Goal: Transaction & Acquisition: Purchase product/service

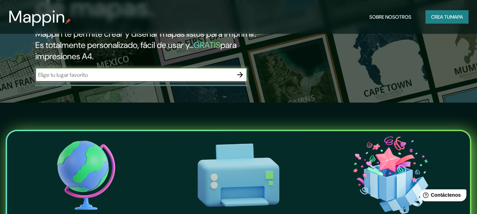
scroll to position [106, 0]
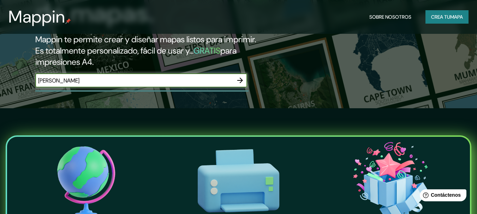
type input "[PERSON_NAME]"
click at [242, 82] on icon "button" at bounding box center [240, 80] width 8 height 8
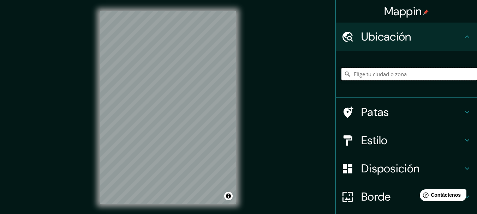
click at [368, 73] on input "Elige tu ciudad o zona" at bounding box center [410, 74] width 136 height 13
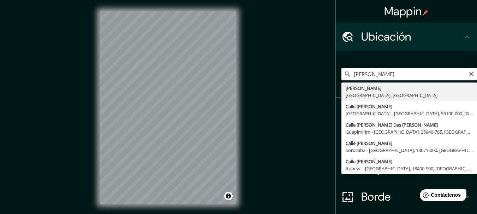
type input "[PERSON_NAME], [GEOGRAPHIC_DATA], [GEOGRAPHIC_DATA]"
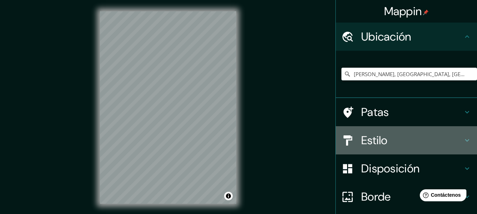
click at [371, 137] on font "Estilo" at bounding box center [374, 140] width 27 height 15
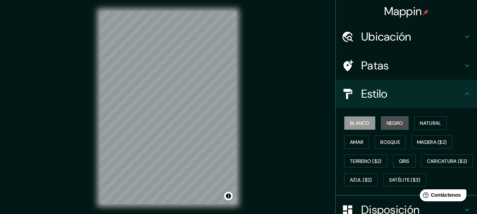
click at [381, 124] on button "Negro" at bounding box center [395, 123] width 28 height 13
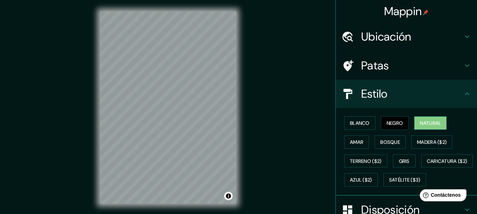
click at [431, 124] on font "Natural" at bounding box center [430, 123] width 21 height 6
click at [354, 136] on button "Amar" at bounding box center [357, 142] width 25 height 13
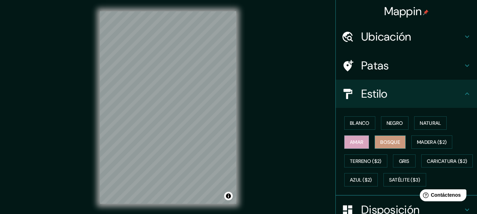
click at [381, 141] on font "Bosque" at bounding box center [391, 142] width 20 height 6
click at [424, 145] on font "Madera ($2)" at bounding box center [432, 142] width 30 height 6
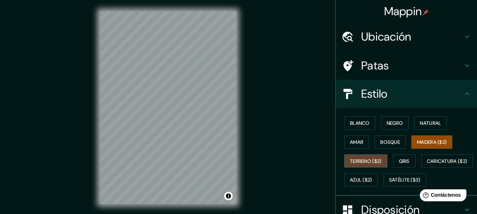
click at [364, 161] on font "Terreno ($2)" at bounding box center [366, 161] width 32 height 6
click at [405, 161] on font "Gris" at bounding box center [404, 161] width 11 height 6
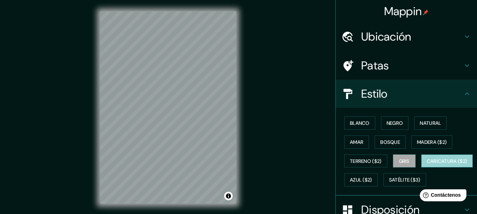
click at [427, 165] on font "Caricatura ($2)" at bounding box center [447, 161] width 41 height 6
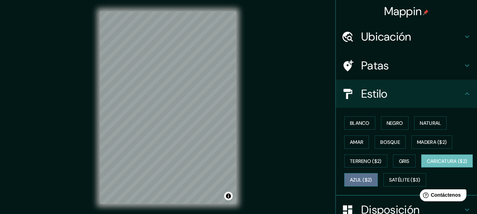
click at [372, 177] on font "Azul ($2)" at bounding box center [361, 180] width 22 height 9
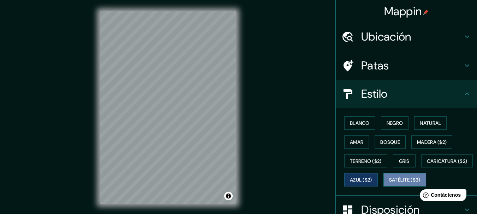
click at [389, 184] on font "Satélite ($3)" at bounding box center [404, 180] width 31 height 6
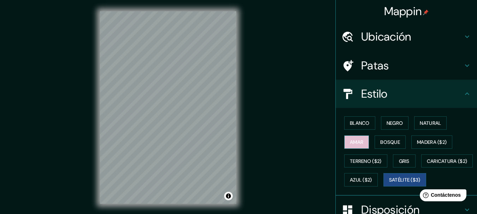
click at [358, 146] on font "Amar" at bounding box center [356, 142] width 13 height 9
click at [397, 73] on div "Patas" at bounding box center [406, 66] width 141 height 28
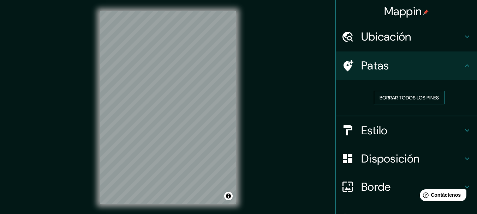
click at [402, 98] on font "Borrar todos los pines" at bounding box center [409, 98] width 59 height 6
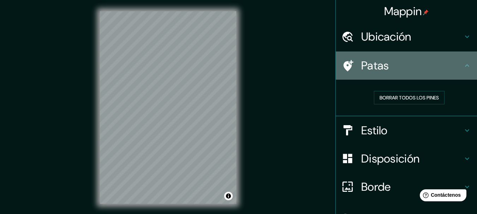
click at [371, 69] on font "Patas" at bounding box center [375, 65] width 28 height 15
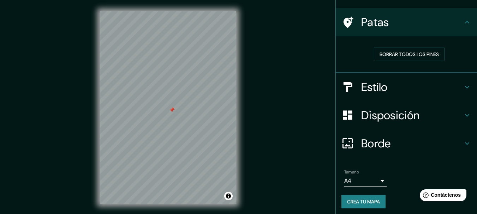
scroll to position [46, 0]
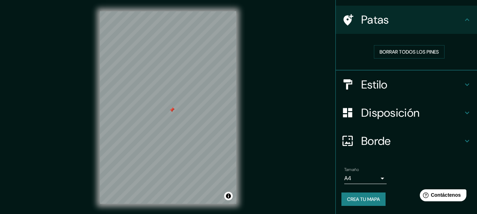
click at [372, 177] on body "Mappin Ubicación Roque Pérez, Provincia de Buenos Aires, Argentina Patas Borrar…" at bounding box center [238, 107] width 477 height 214
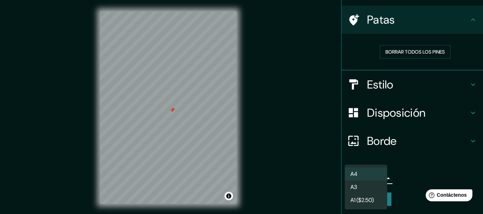
click at [374, 179] on li "A4" at bounding box center [366, 174] width 42 height 13
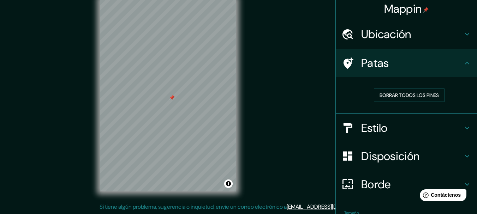
scroll to position [0, 0]
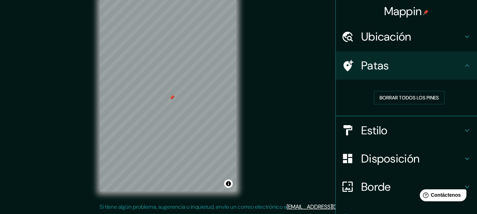
click at [171, 98] on div at bounding box center [172, 98] width 6 height 6
click at [381, 100] on font "Borrar todos los pines" at bounding box center [409, 98] width 59 height 6
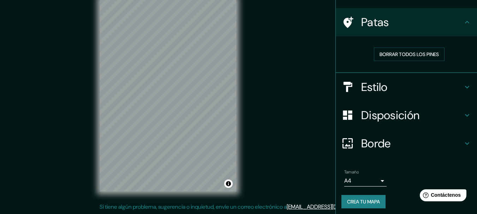
scroll to position [46, 0]
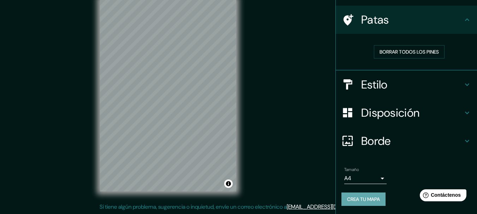
click at [368, 198] on font "Crea tu mapa" at bounding box center [363, 199] width 33 height 6
click at [379, 200] on button "Crea tu mapa" at bounding box center [364, 199] width 44 height 13
click at [379, 200] on div "Crea tu mapa" at bounding box center [407, 199] width 130 height 13
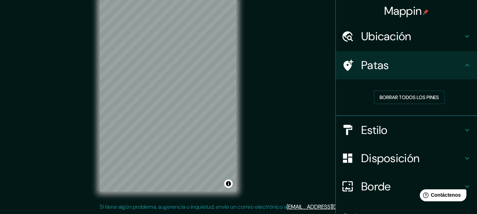
scroll to position [0, 0]
click at [435, 39] on h4 "Ubicación" at bounding box center [412, 37] width 102 height 14
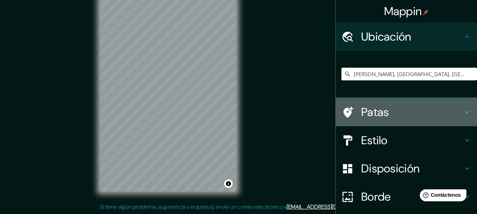
click at [424, 110] on h4 "Patas" at bounding box center [412, 112] width 102 height 14
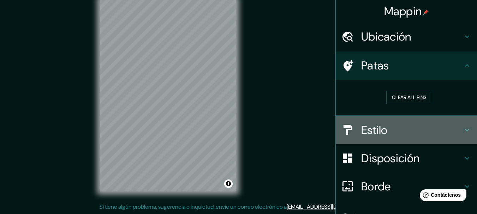
click at [419, 128] on h4 "Estilo" at bounding box center [412, 130] width 102 height 14
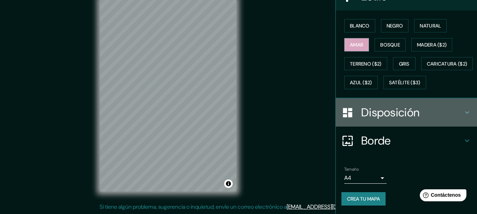
click at [417, 114] on h4 "Disposición" at bounding box center [412, 113] width 102 height 14
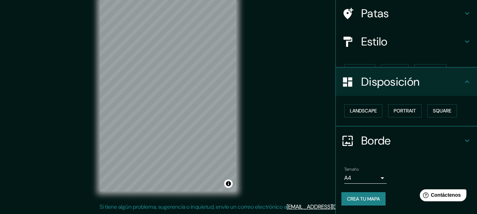
scroll to position [40, 0]
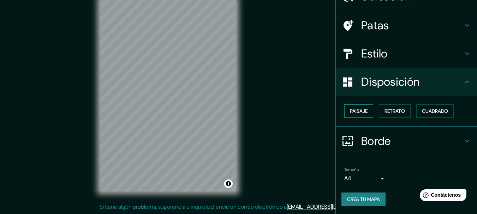
click at [362, 112] on font "Paisaje" at bounding box center [359, 111] width 18 height 6
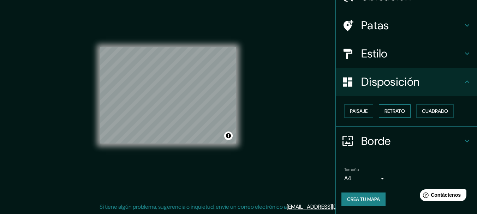
click at [395, 113] on font "Retrato" at bounding box center [395, 111] width 20 height 6
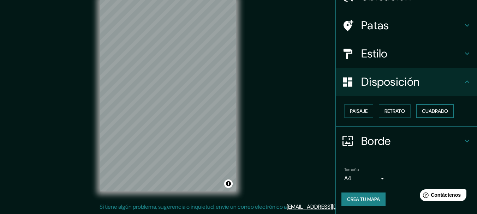
click at [422, 115] on font "Cuadrado" at bounding box center [435, 111] width 26 height 9
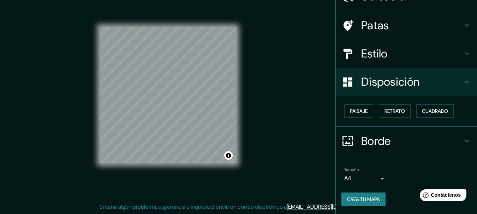
click at [410, 114] on div "Paisaje Retrato Cuadrado" at bounding box center [410, 111] width 136 height 19
click at [398, 112] on font "Retrato" at bounding box center [395, 111] width 20 height 6
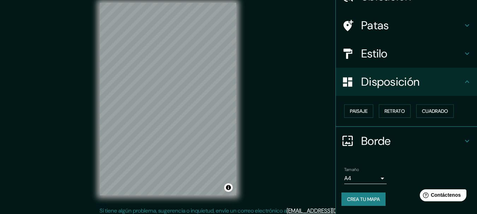
scroll to position [12, 0]
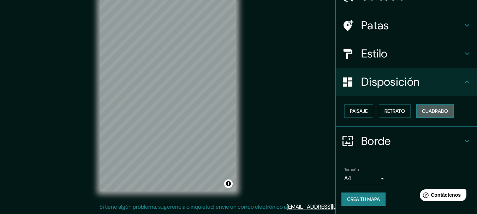
click at [427, 113] on font "Cuadrado" at bounding box center [435, 111] width 26 height 6
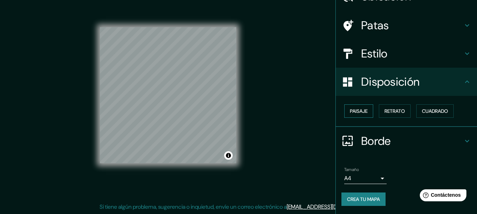
click at [350, 114] on font "Paisaje" at bounding box center [359, 111] width 18 height 6
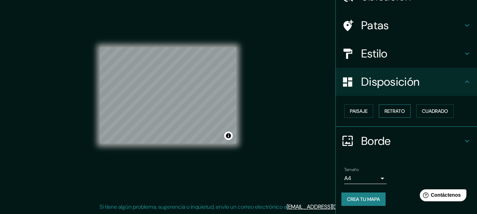
click at [393, 114] on font "Retrato" at bounding box center [395, 111] width 20 height 6
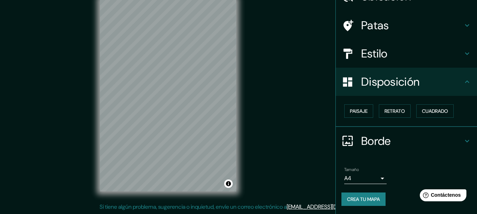
click at [412, 114] on div "Paisaje Retrato Cuadrado" at bounding box center [410, 111] width 136 height 19
click at [423, 110] on font "Cuadrado" at bounding box center [435, 111] width 26 height 6
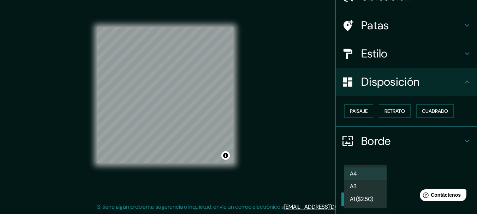
click at [378, 179] on body "Mappin Ubicación Roque Pérez, Provincia de Buenos Aires, Argentina Patas Estilo…" at bounding box center [238, 95] width 477 height 214
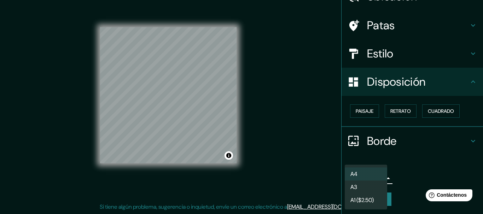
click at [404, 108] on div at bounding box center [241, 107] width 483 height 214
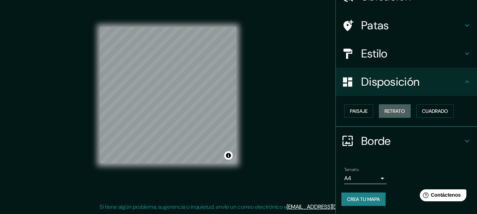
click at [398, 113] on font "Retrato" at bounding box center [395, 111] width 20 height 6
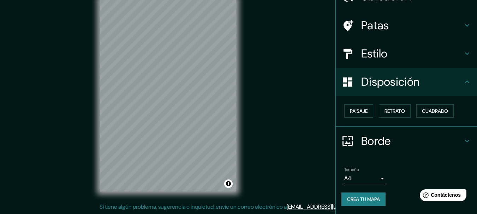
click at [376, 181] on body "Mappin Ubicación Roque Pérez, Provincia de Buenos Aires, Argentina Patas Estilo…" at bounding box center [238, 95] width 477 height 214
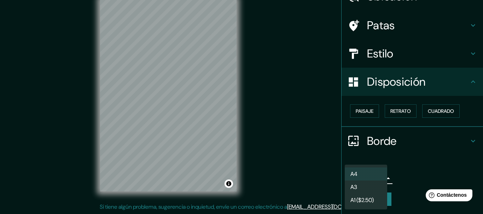
click at [375, 173] on li "A4" at bounding box center [366, 174] width 42 height 13
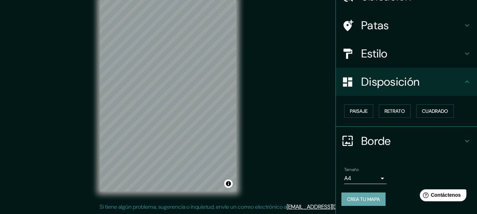
click at [375, 196] on font "Crea tu mapa" at bounding box center [363, 199] width 33 height 6
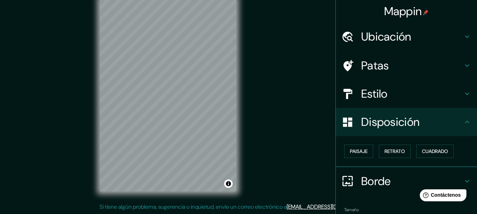
scroll to position [40, 0]
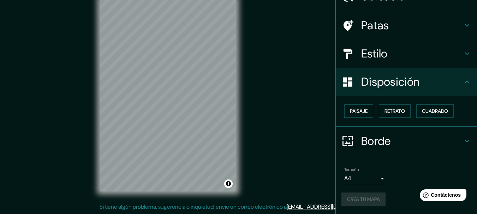
click at [371, 195] on div "Crea tu mapa" at bounding box center [407, 199] width 130 height 13
click at [370, 199] on div "Crea tu mapa" at bounding box center [407, 199] width 130 height 13
click at [368, 178] on body "Mappin Ubicación Roque Pérez, Provincia de Buenos Aires, Argentina Patas Estilo…" at bounding box center [238, 95] width 477 height 214
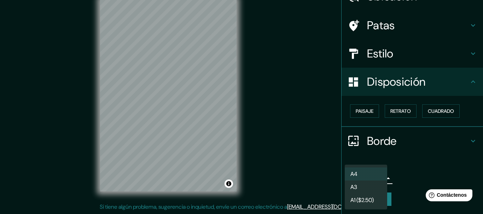
click at [369, 187] on li "A3" at bounding box center [366, 187] width 42 height 13
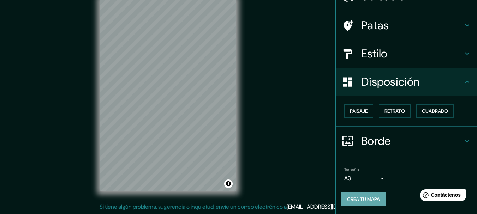
click at [371, 196] on font "Crea tu mapa" at bounding box center [363, 199] width 33 height 9
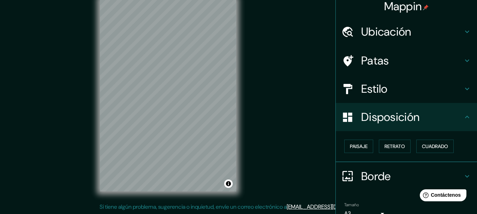
scroll to position [0, 0]
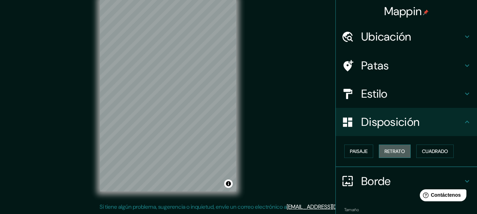
click at [395, 155] on font "Retrato" at bounding box center [395, 151] width 20 height 9
click at [464, 122] on icon at bounding box center [467, 122] width 8 height 8
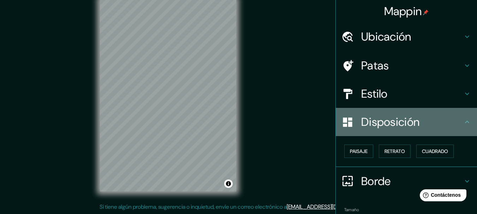
click at [463, 120] on icon at bounding box center [467, 122] width 8 height 8
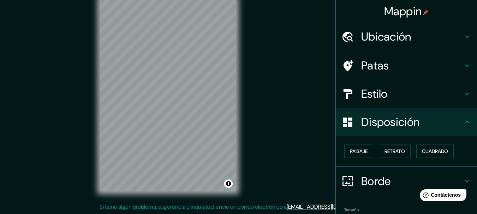
click at [463, 94] on icon at bounding box center [467, 94] width 8 height 8
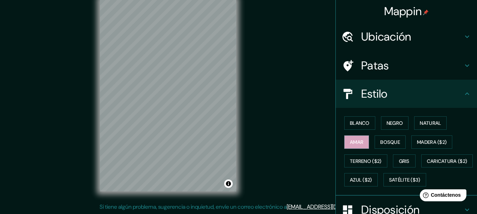
click at [465, 94] on icon at bounding box center [467, 94] width 4 height 2
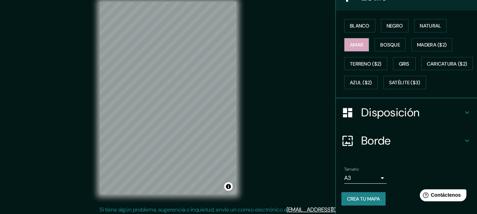
scroll to position [12, 0]
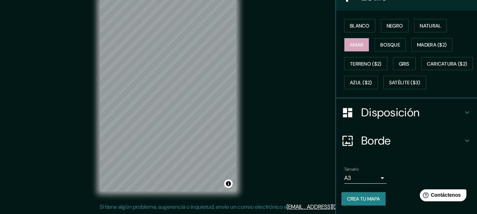
click at [377, 201] on font "Crea tu mapa" at bounding box center [363, 199] width 33 height 6
click at [228, 183] on button "Activar o desactivar atribución" at bounding box center [228, 184] width 8 height 8
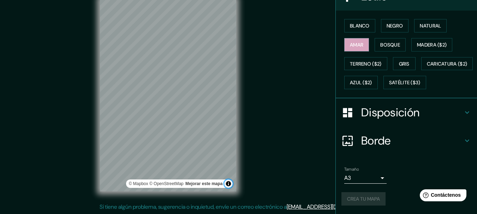
click at [229, 184] on button "Activar o desactivar atribución" at bounding box center [228, 184] width 8 height 8
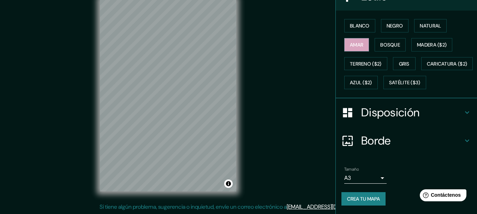
click at [323, 209] on font "[EMAIL_ADDRESS][DOMAIN_NAME]" at bounding box center [330, 207] width 87 height 7
click at [325, 208] on font "[EMAIL_ADDRESS][DOMAIN_NAME]" at bounding box center [330, 207] width 87 height 7
click at [361, 205] on button "Crea tu mapa" at bounding box center [364, 199] width 44 height 13
click at [379, 178] on body "Mappin Ubicación Roque Pérez, Provincia de Buenos Aires, Argentina Patas Estilo…" at bounding box center [238, 95] width 477 height 214
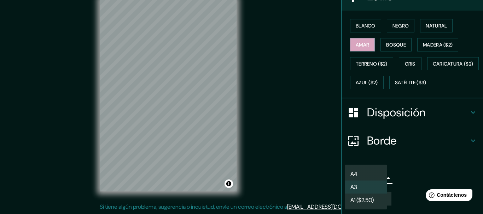
click at [378, 175] on li "A4" at bounding box center [366, 174] width 42 height 13
type input "single"
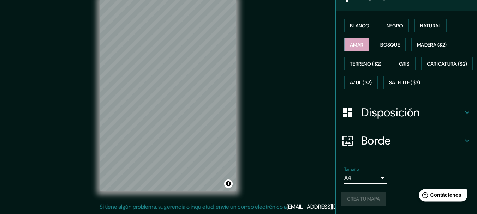
click at [436, 195] on font "Contáctenos" at bounding box center [446, 196] width 31 height 6
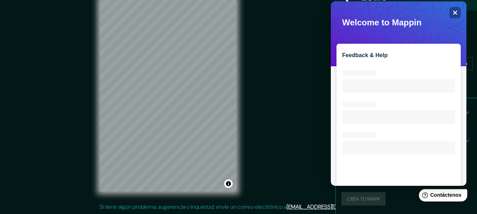
scroll to position [0, 0]
click at [456, 14] on icon "Close" at bounding box center [455, 12] width 5 height 5
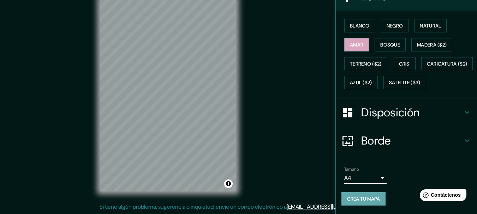
click at [377, 197] on button "Crea tu mapa" at bounding box center [364, 199] width 44 height 13
click at [376, 196] on font "Crea tu mapa" at bounding box center [363, 199] width 33 height 6
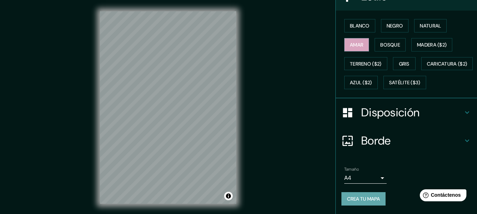
click at [359, 200] on font "Crea tu mapa" at bounding box center [363, 199] width 33 height 6
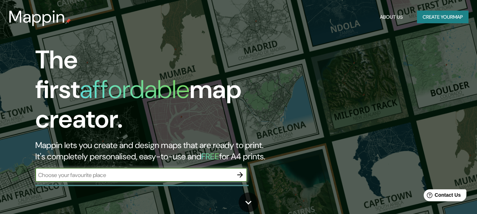
click at [232, 171] on input "text" at bounding box center [134, 175] width 198 height 8
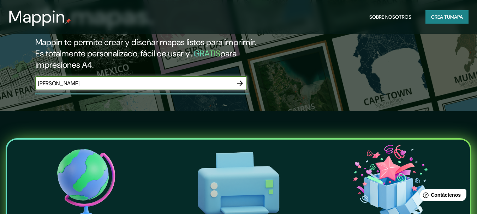
scroll to position [106, 0]
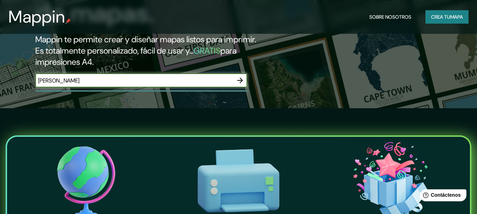
type input "[PERSON_NAME]"
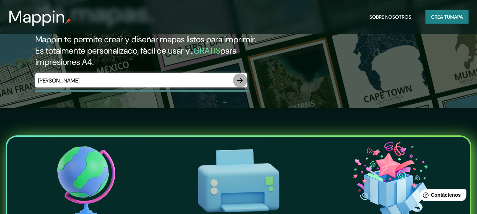
click at [240, 80] on icon "button" at bounding box center [240, 80] width 8 height 8
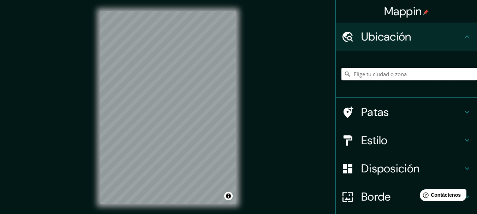
click at [382, 72] on input "Elige tu ciudad o zona" at bounding box center [410, 74] width 136 height 13
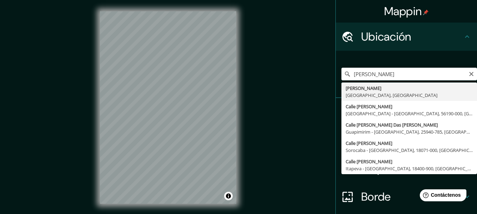
type input "[PERSON_NAME], [GEOGRAPHIC_DATA], [GEOGRAPHIC_DATA]"
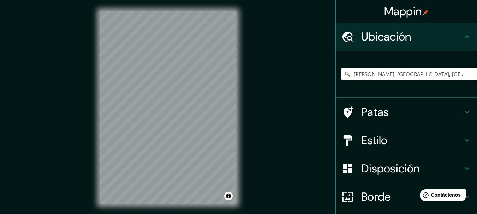
click at [386, 112] on h4 "Patas" at bounding box center [412, 112] width 102 height 14
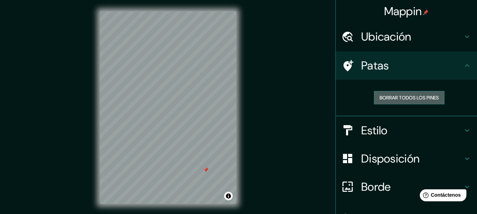
click at [420, 98] on font "Borrar todos los pines" at bounding box center [409, 98] width 59 height 6
click at [399, 127] on h4 "Estilo" at bounding box center [412, 131] width 102 height 14
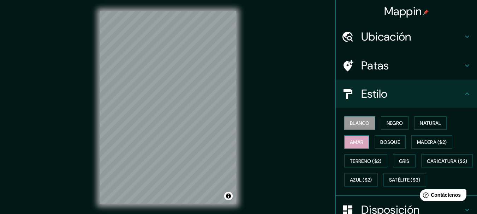
click at [356, 143] on font "Amar" at bounding box center [356, 142] width 13 height 6
click at [414, 95] on h4 "Estilo" at bounding box center [412, 94] width 102 height 14
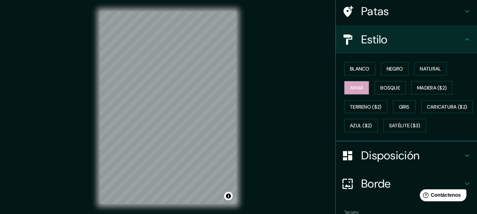
scroll to position [71, 0]
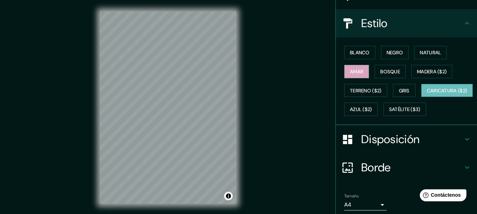
click at [427, 94] on font "Caricatura ($2)" at bounding box center [447, 91] width 41 height 6
click at [372, 111] on font "Azul ($2)" at bounding box center [361, 110] width 22 height 6
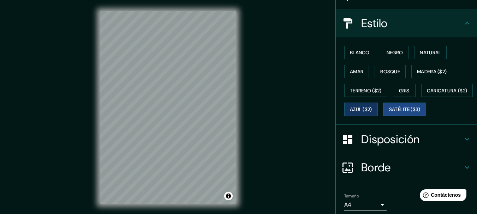
click at [389, 113] on font "Satélite ($3)" at bounding box center [404, 110] width 31 height 6
click at [356, 70] on font "Amar" at bounding box center [356, 72] width 13 height 6
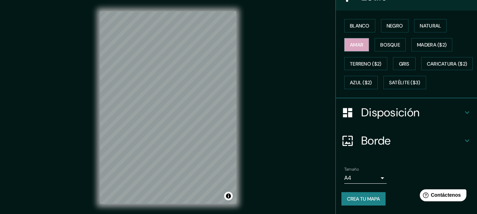
scroll to position [116, 0]
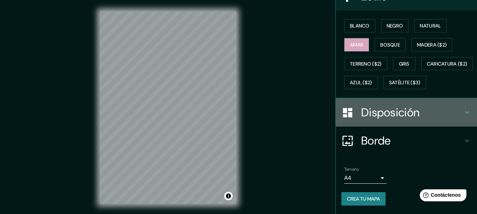
click at [399, 119] on font "Disposición" at bounding box center [390, 112] width 58 height 15
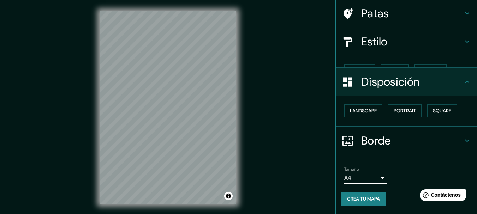
scroll to position [40, 0]
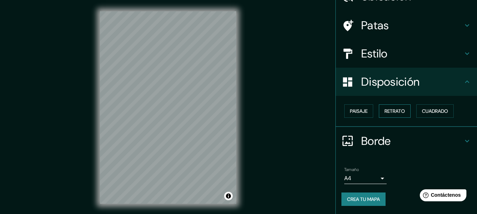
click at [394, 111] on font "Retrato" at bounding box center [395, 111] width 20 height 6
click at [397, 87] on font "Disposición" at bounding box center [390, 82] width 58 height 15
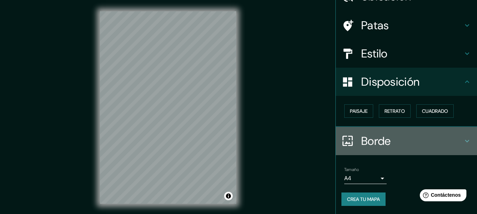
click at [390, 138] on h4 "Borde" at bounding box center [412, 141] width 102 height 14
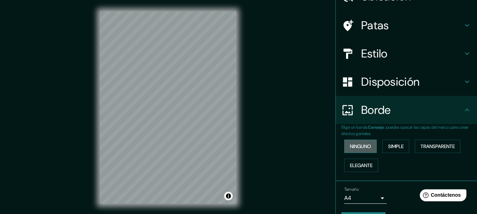
click at [368, 148] on button "Ninguno" at bounding box center [361, 146] width 33 height 13
click at [395, 148] on font "Simple" at bounding box center [396, 146] width 16 height 6
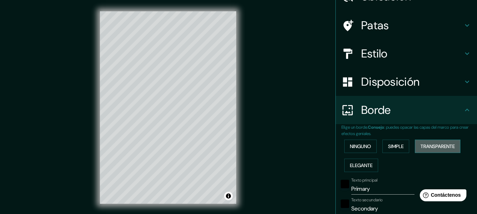
click at [425, 148] on font "Transparente" at bounding box center [438, 146] width 34 height 6
click at [365, 167] on font "Elegante" at bounding box center [361, 166] width 23 height 6
click at [439, 142] on button "Transparente" at bounding box center [438, 146] width 46 height 13
click at [424, 151] on button "Transparente" at bounding box center [438, 146] width 46 height 13
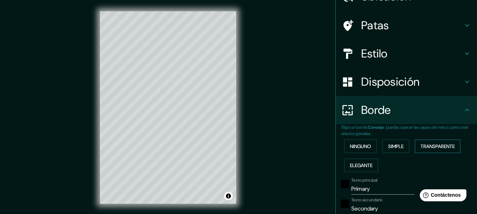
type input "185"
type input "31"
click at [405, 142] on button "Simple" at bounding box center [396, 146] width 27 height 13
drag, startPoint x: 405, startPoint y: 142, endPoint x: 398, endPoint y: 147, distance: 8.2
click at [405, 142] on button "Simple" at bounding box center [396, 146] width 27 height 13
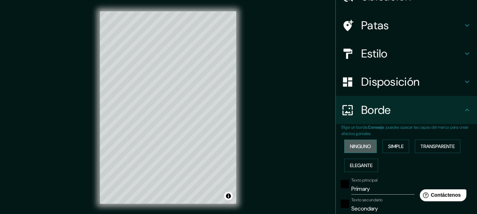
click at [368, 146] on button "Ninguno" at bounding box center [361, 146] width 33 height 13
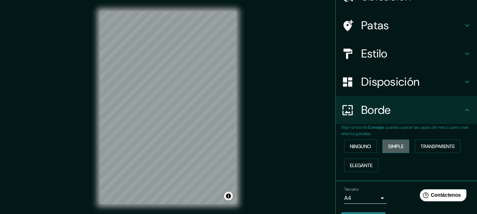
click at [394, 148] on font "Simple" at bounding box center [396, 146] width 16 height 6
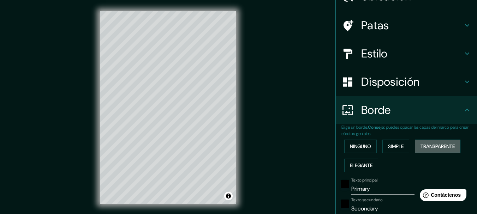
click at [430, 146] on font "Transparente" at bounding box center [438, 146] width 34 height 6
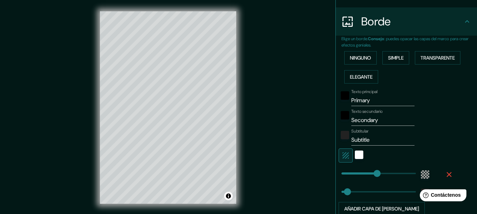
scroll to position [146, 0]
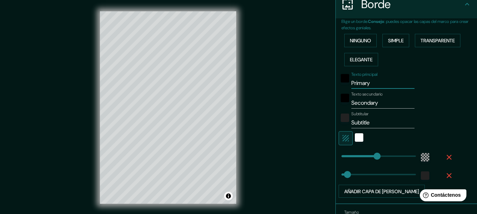
click at [379, 85] on input "Primary" at bounding box center [383, 83] width 63 height 11
drag, startPoint x: 379, startPoint y: 85, endPoint x: 315, endPoint y: 81, distance: 63.7
click at [315, 81] on div "Mappin Ubicación [PERSON_NAME], [GEOGRAPHIC_DATA], [GEOGRAPHIC_DATA] Patas Esti…" at bounding box center [238, 113] width 477 height 227
type input "r"
type input "185"
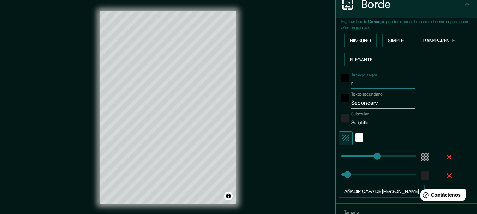
type input "31"
type input "roq"
type input "185"
type input "31"
type input "[PERSON_NAME]"
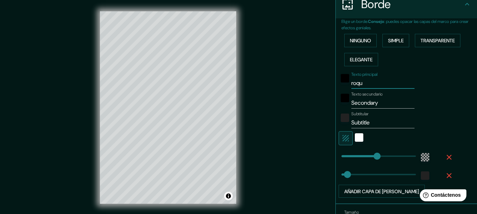
type input "185"
type input "31"
type input "[PERSON_NAME]"
type input "185"
type input "31"
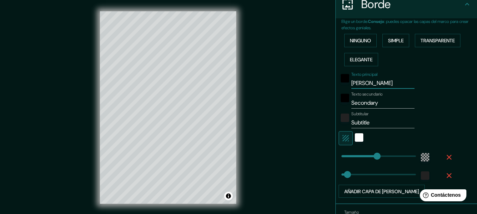
type input "[PERSON_NAME]"
type input "185"
type input "31"
type input "[PERSON_NAME]"
type input "185"
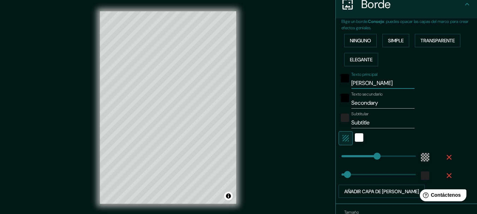
type input "31"
type input "[PERSON_NAME]"
type input "185"
type input "31"
type input "[PERSON_NAME]"
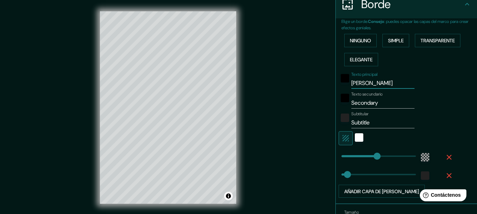
type input "185"
type input "31"
type input "[PERSON_NAME]"
click at [343, 77] on div "negro" at bounding box center [345, 78] width 8 height 8
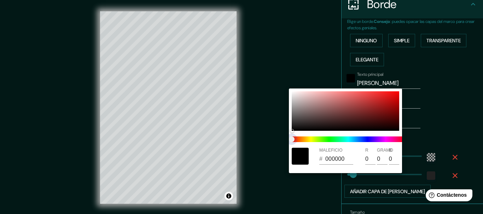
type input "185"
type input "31"
drag, startPoint x: 316, startPoint y: 140, endPoint x: 305, endPoint y: 110, distance: 31.6
click at [349, 138] on span at bounding box center [348, 140] width 113 height 6
type input "185"
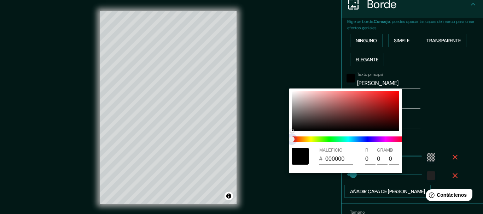
type input "31"
type input "185"
type input "31"
type input "A89797"
type input "168"
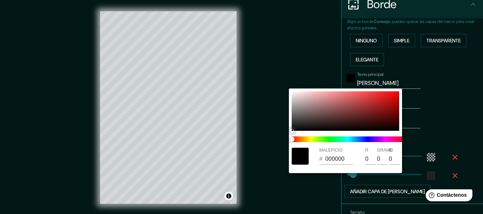
type input "151"
drag, startPoint x: 303, startPoint y: 105, endPoint x: 290, endPoint y: 82, distance: 26.6
click at [290, 82] on div "MALEFICIO # A89797 R 168 GRAMO 151 B 151" at bounding box center [241, 107] width 483 height 214
type input "185"
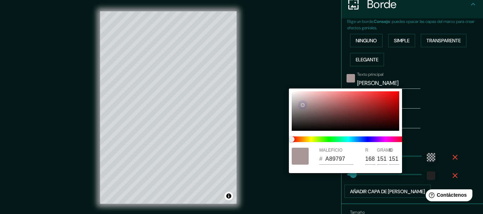
type input "31"
type input "CFC5C5"
type input "207"
type input "197"
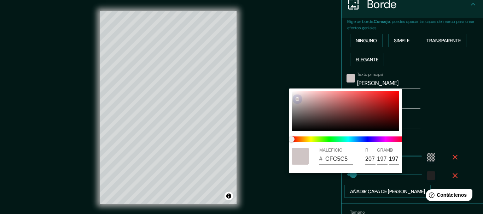
drag, startPoint x: 303, startPoint y: 105, endPoint x: 275, endPoint y: 82, distance: 35.9
click at [275, 82] on div "MALEFICIO # CFC5C5 R 207 GRAMO 197 B 197" at bounding box center [241, 107] width 483 height 214
type input "185"
type input "31"
type input "DDD7D7"
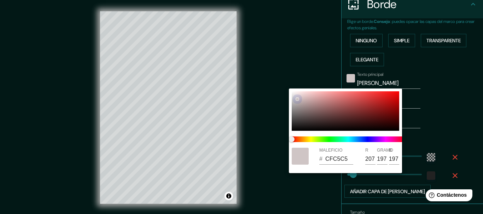
type input "221"
type input "215"
drag, startPoint x: 291, startPoint y: 91, endPoint x: 282, endPoint y: 78, distance: 16.3
click at [282, 78] on div "MALEFICIO # DDD7D7 R 221 GRAMO 215 B 215" at bounding box center [241, 107] width 483 height 214
drag, startPoint x: 398, startPoint y: 159, endPoint x: 360, endPoint y: 159, distance: 38.2
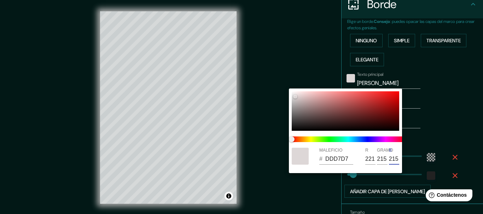
click at [360, 159] on div "MALEFICIO # DDD7D7 R 221 GRAMO 215 B 215" at bounding box center [345, 156] width 113 height 23
type input "0"
type input "185"
type input "31"
type input "DDD700"
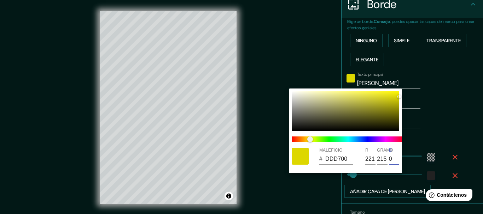
type input "0"
click at [368, 160] on input "221" at bounding box center [370, 159] width 10 height 11
click at [375, 160] on input "221" at bounding box center [370, 159] width 10 height 11
click at [374, 160] on input "221" at bounding box center [370, 159] width 10 height 11
type input "0"
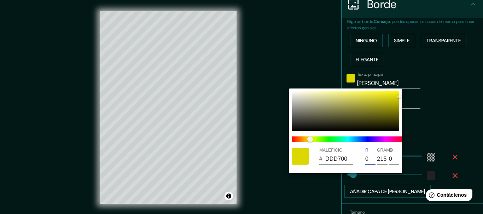
type input "185"
type input "31"
type input "00D700"
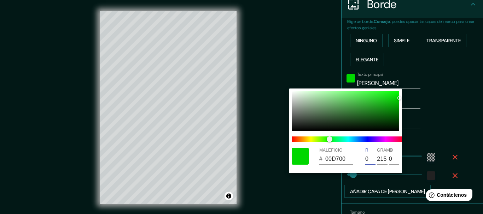
type input "0"
click at [384, 161] on input "215" at bounding box center [382, 159] width 10 height 11
type input "0"
type input "185"
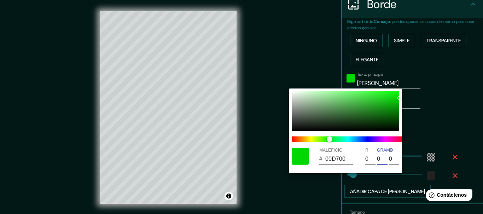
type input "31"
type input "000000"
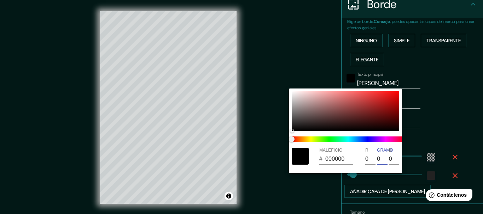
type input "0"
click at [370, 158] on input "0" at bounding box center [370, 159] width 10 height 11
drag, startPoint x: 370, startPoint y: 158, endPoint x: 362, endPoint y: 158, distance: 7.4
click at [362, 158] on div "MALEFICIO # 000000 R 0 GRAMO 0 B 0" at bounding box center [345, 156] width 113 height 23
type input "2"
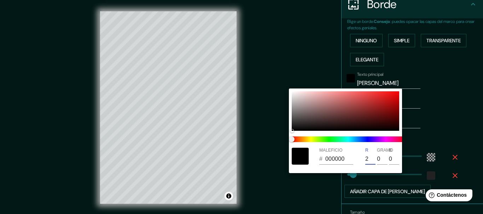
type input "185"
type input "31"
type input "020000"
type input "25"
type input "185"
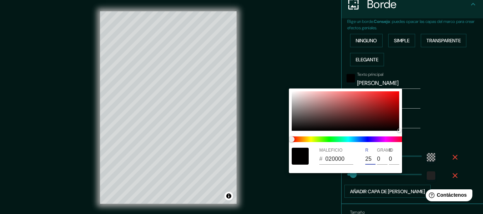
type input "31"
type input "190000"
type input "255"
type input "185"
type input "31"
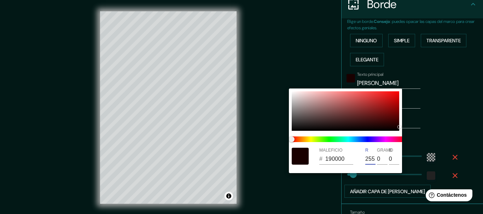
type input "FF0000"
type input "255"
click at [382, 159] on input "0" at bounding box center [382, 159] width 10 height 11
type input "2"
type input "185"
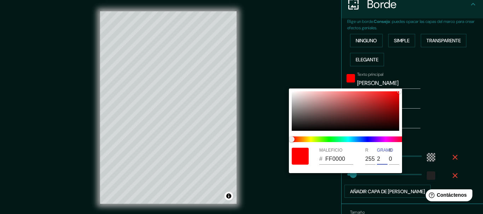
type input "31"
type input "FF0200"
type input "25"
type input "185"
type input "31"
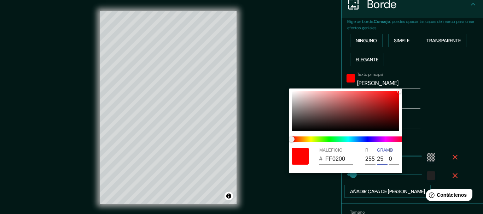
type input "FF1900"
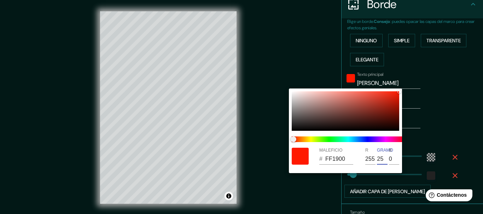
type input "255"
type input "185"
type input "31"
type input "FFFF00"
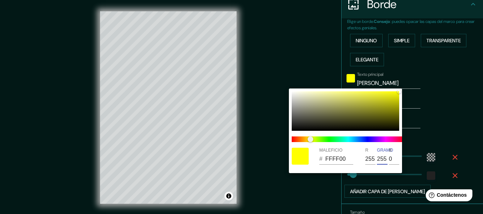
type input "255"
click at [394, 158] on input "0" at bounding box center [394, 159] width 10 height 11
type input "2"
type input "185"
type input "31"
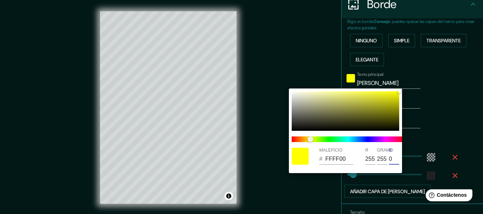
type input "FFFF02"
type input "185"
type input "31"
type input "FFFF19"
type input "255"
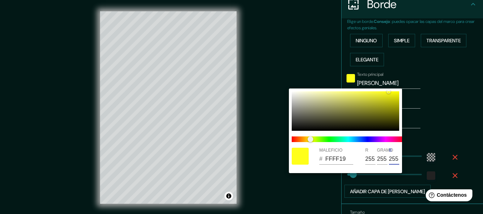
type input "185"
type input "31"
type input "FFFFFF"
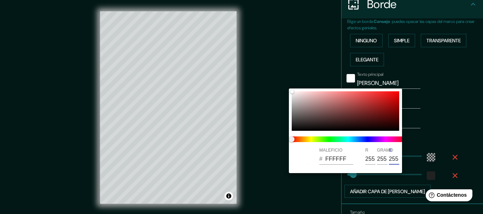
type input "255"
click at [310, 70] on div at bounding box center [241, 107] width 483 height 214
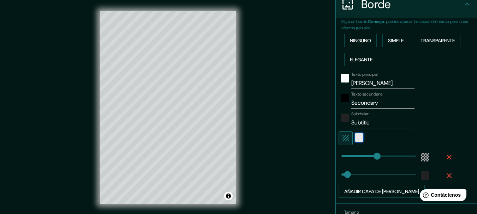
click at [355, 134] on div "blanco" at bounding box center [359, 138] width 8 height 8
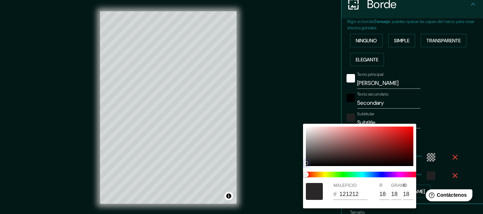
type input "185"
type input "31"
type input "121212"
type input "18"
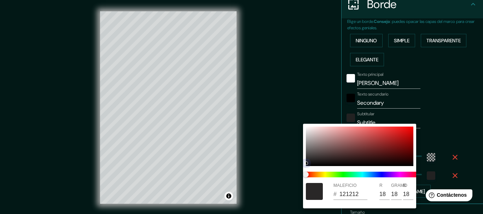
type input "18"
type input "185"
type input "31"
type input "0E0E0E"
type input "14"
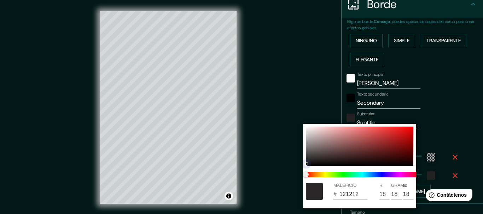
type input "14"
type input "185"
type input "31"
type input "886A6A"
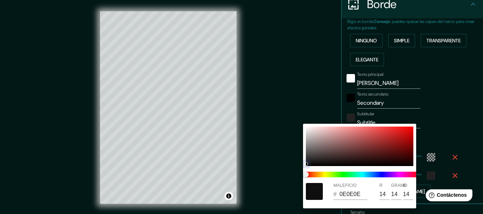
type input "136"
type input "106"
type input "185"
type input "31"
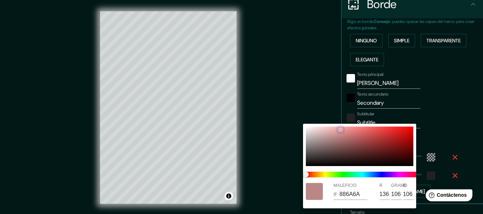
type input "F1A2A2"
type input "241"
type input "162"
type input "185"
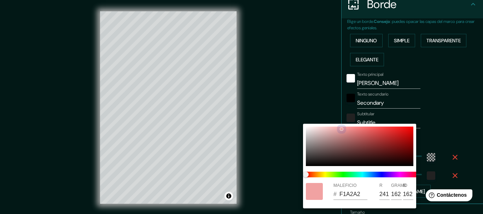
type input "31"
type input "F4A4A4"
type input "244"
type input "164"
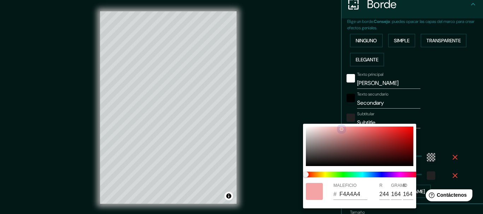
type input "185"
type input "31"
type input "FDA8A8"
type input "253"
type input "168"
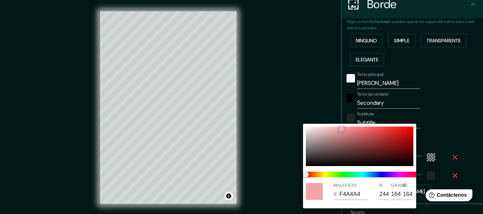
type input "168"
type input "185"
type input "31"
type input "FFA9A9"
type input "255"
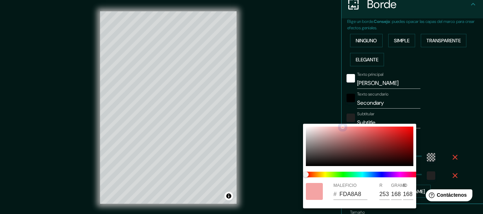
type input "169"
type input "185"
type input "31"
type input "FA9C9C"
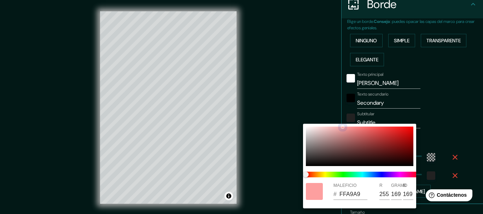
type input "250"
type input "156"
type input "185"
type input "31"
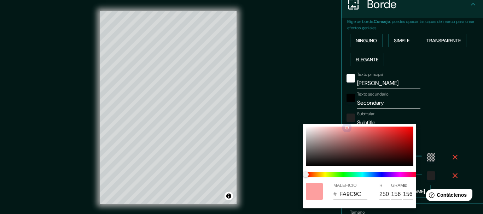
type input "FA9B9B"
type input "155"
drag, startPoint x: 310, startPoint y: 163, endPoint x: 347, endPoint y: 128, distance: 51.0
click at [347, 128] on div at bounding box center [359, 147] width 107 height 40
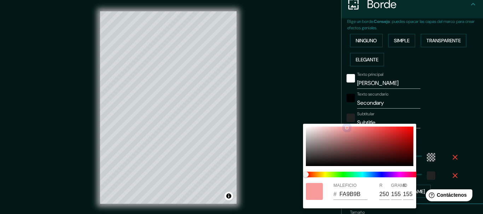
type input "185"
type input "31"
type input "185"
type input "31"
type input "FA9BEC"
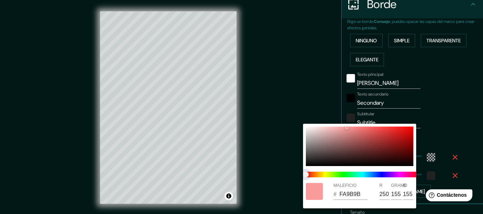
type input "236"
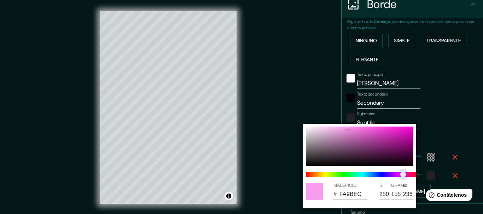
click at [404, 175] on span at bounding box center [362, 175] width 113 height 6
type input "185"
type input "31"
type input "FA9BE7"
type input "231"
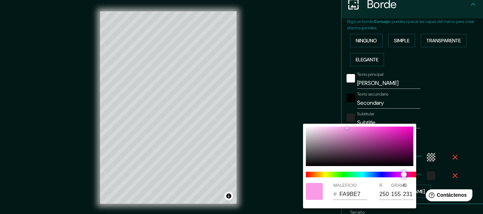
type input "185"
type input "31"
type input "FA9BE5"
type input "229"
type input "185"
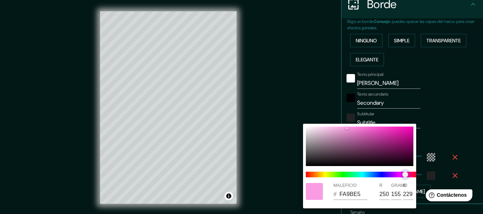
type input "31"
type input "FA9BE1"
type input "225"
click at [405, 174] on span "control deslizante de color" at bounding box center [405, 175] width 6 height 6
click at [343, 126] on div "MALEFICIO # FA9BE1 R 250 GRAMO 155 B 225" at bounding box center [359, 166] width 113 height 85
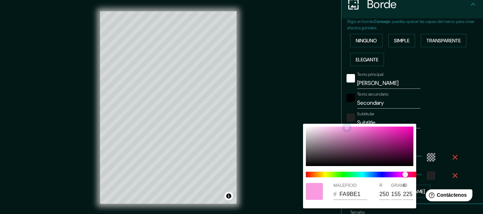
click at [343, 129] on div at bounding box center [359, 147] width 107 height 40
type input "185"
type input "31"
type input "F49FDD"
type input "244"
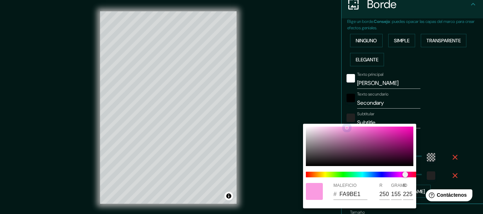
type input "159"
type input "221"
click at [444, 135] on div at bounding box center [241, 107] width 483 height 214
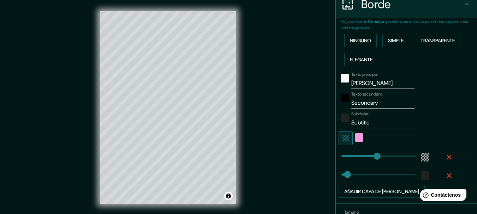
click at [343, 137] on icon "button" at bounding box center [346, 138] width 6 height 6
type input "185"
type input "31"
type input "185"
click at [357, 138] on div at bounding box center [397, 138] width 116 height 14
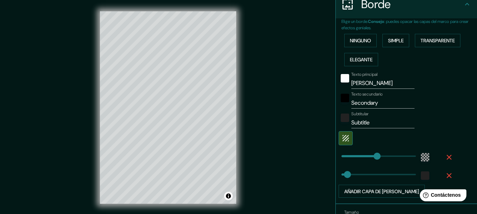
click at [365, 104] on input "Secondary" at bounding box center [383, 103] width 63 height 11
drag, startPoint x: 378, startPoint y: 104, endPoint x: 336, endPoint y: 103, distance: 42.1
click at [339, 103] on div "Texto secundario Secondary" at bounding box center [397, 100] width 116 height 17
click at [339, 103] on div at bounding box center [345, 100] width 13 height 17
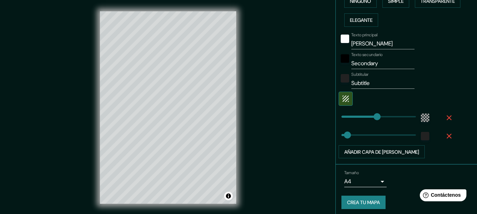
scroll to position [189, 0]
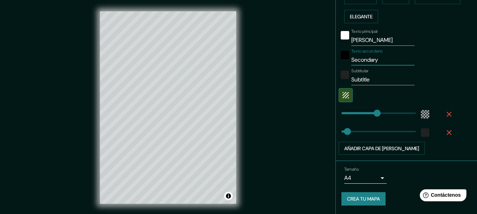
drag, startPoint x: 366, startPoint y: 60, endPoint x: 342, endPoint y: 60, distance: 24.0
click at [342, 60] on div "Texto secundario Secondary" at bounding box center [397, 57] width 116 height 17
type input "p"
type input "185"
type input "31"
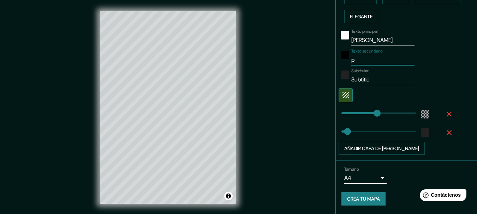
type input "pr"
type input "185"
type input "31"
type input "pro"
type input "185"
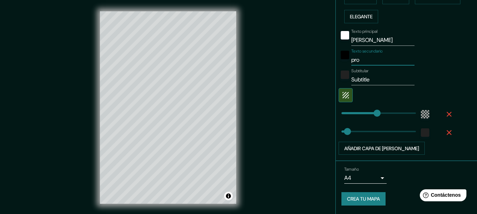
type input "31"
type input "provi"
type input "185"
type input "31"
type input "provin"
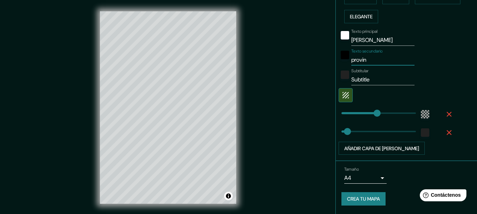
type input "185"
type input "31"
type input "provincia"
type input "185"
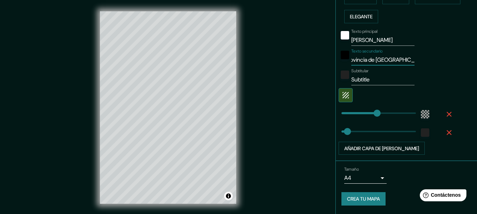
click at [365, 81] on input "Subtitle" at bounding box center [383, 79] width 63 height 11
drag, startPoint x: 366, startPoint y: 81, endPoint x: 343, endPoint y: 81, distance: 22.3
click at [343, 81] on div "Subtitular Subtitle" at bounding box center [397, 77] width 116 height 17
drag, startPoint x: 376, startPoint y: 81, endPoint x: 334, endPoint y: 78, distance: 42.5
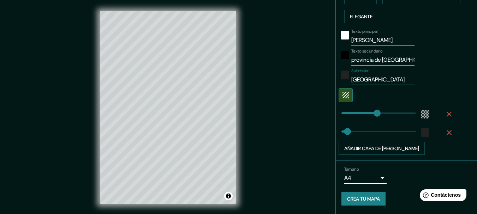
click at [339, 78] on div "Subtitular argentina" at bounding box center [397, 77] width 116 height 17
click at [339, 78] on div at bounding box center [345, 77] width 13 height 17
drag, startPoint x: 373, startPoint y: 81, endPoint x: 344, endPoint y: 81, distance: 28.6
click at [344, 81] on div "Subtitular argentina" at bounding box center [397, 77] width 116 height 17
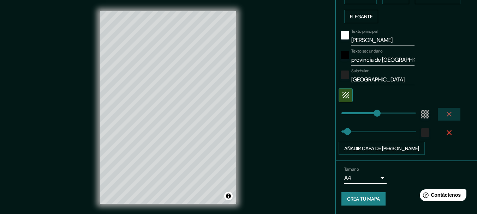
click at [445, 114] on icon "button" at bounding box center [449, 114] width 8 height 8
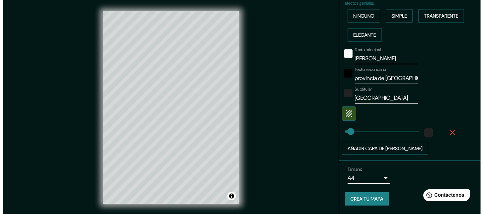
scroll to position [171, 0]
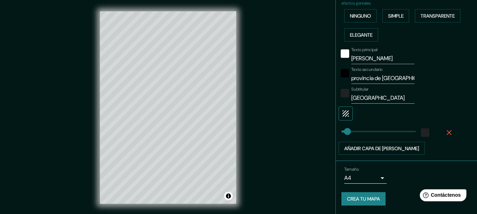
click at [345, 118] on button "button" at bounding box center [346, 114] width 14 height 14
click at [355, 115] on div "white" at bounding box center [359, 113] width 8 height 8
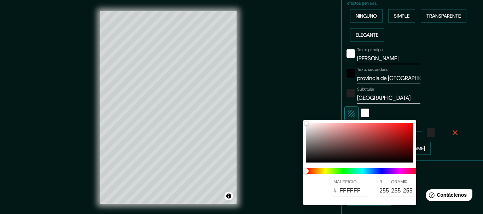
click at [399, 113] on div at bounding box center [241, 107] width 483 height 214
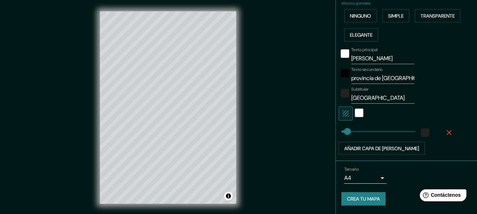
click at [343, 114] on icon "button" at bounding box center [346, 114] width 6 height 6
click at [394, 145] on font "Añadir capa de [PERSON_NAME]" at bounding box center [382, 148] width 75 height 9
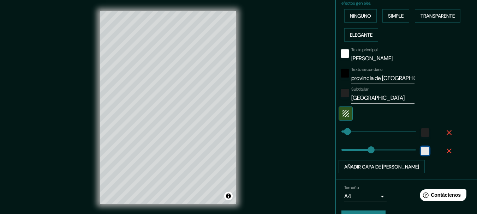
click at [421, 149] on div "white" at bounding box center [425, 151] width 8 height 8
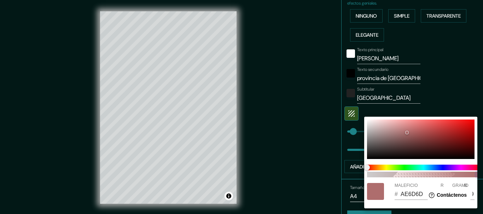
click at [394, 176] on span "100" at bounding box center [423, 175] width 113 height 6
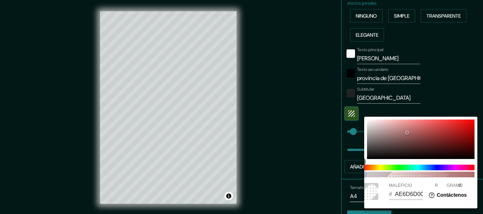
drag, startPoint x: 393, startPoint y: 176, endPoint x: 357, endPoint y: 174, distance: 35.7
click at [358, 174] on div "0 MALEFICIO # AE6D6D00 R 174 GRAMO 109 B 109" at bounding box center [241, 107] width 483 height 214
click at [357, 174] on div at bounding box center [241, 107] width 483 height 214
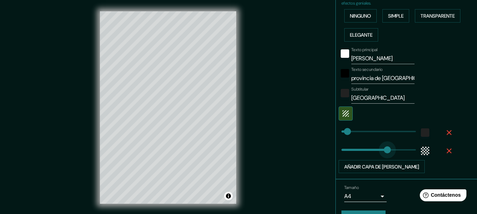
drag, startPoint x: 366, startPoint y: 149, endPoint x: 382, endPoint y: 152, distance: 16.2
drag, startPoint x: 383, startPoint y: 152, endPoint x: 372, endPoint y: 152, distance: 11.7
drag, startPoint x: 372, startPoint y: 151, endPoint x: 366, endPoint y: 151, distance: 6.4
drag, startPoint x: 343, startPoint y: 130, endPoint x: 357, endPoint y: 132, distance: 13.9
drag, startPoint x: 357, startPoint y: 132, endPoint x: 363, endPoint y: 132, distance: 6.4
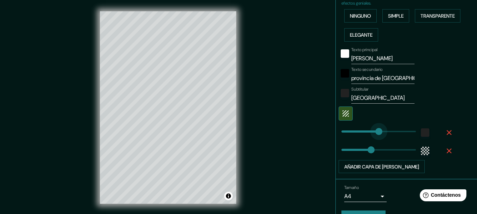
drag, startPoint x: 363, startPoint y: 131, endPoint x: 374, endPoint y: 131, distance: 11.0
drag, startPoint x: 373, startPoint y: 130, endPoint x: 378, endPoint y: 130, distance: 4.6
click at [419, 131] on div at bounding box center [425, 132] width 13 height 13
click at [426, 131] on div at bounding box center [425, 132] width 13 height 13
click at [422, 131] on div "color-222222" at bounding box center [425, 133] width 8 height 8
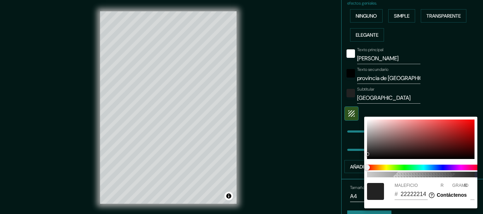
click at [369, 176] on span "100" at bounding box center [423, 175] width 113 height 6
click at [477, 176] on span "100" at bounding box center [480, 175] width 6 height 6
drag, startPoint x: 367, startPoint y: 176, endPoint x: 361, endPoint y: 175, distance: 6.0
click at [361, 175] on div "5 MALEFICIO # 2222220D R 34 GRAMO 34 B 34" at bounding box center [241, 107] width 483 height 214
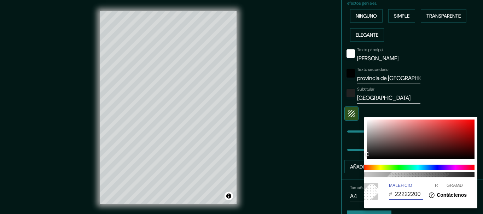
click at [419, 196] on input "22222200" at bounding box center [409, 194] width 28 height 11
click at [419, 195] on input "000000" at bounding box center [409, 194] width 28 height 11
drag, startPoint x: 456, startPoint y: 187, endPoint x: 450, endPoint y: 187, distance: 6.0
click at [450, 187] on html "Help Contáctenos" at bounding box center [447, 194] width 55 height 15
drag, startPoint x: 472, startPoint y: 175, endPoint x: 365, endPoint y: 175, distance: 107.8
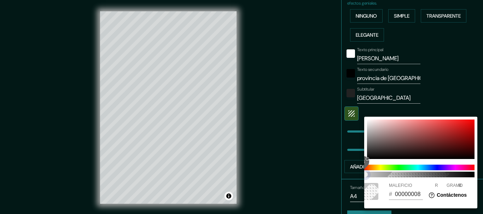
click at [365, 175] on span "3" at bounding box center [365, 175] width 6 height 6
click at [445, 110] on div at bounding box center [241, 107] width 483 height 214
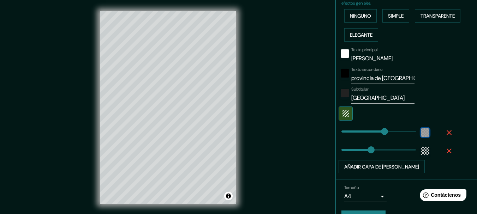
click at [421, 132] on div "color-00000008" at bounding box center [425, 133] width 8 height 8
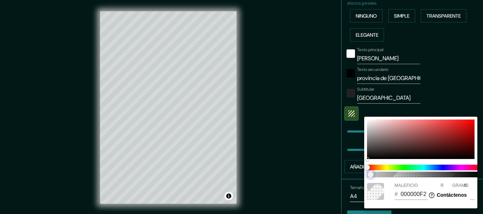
click at [479, 175] on div "3 MALEFICIO # 000000F2 R 0 GRAMO 0 B 0" at bounding box center [241, 107] width 483 height 214
click at [451, 107] on div at bounding box center [241, 107] width 483 height 214
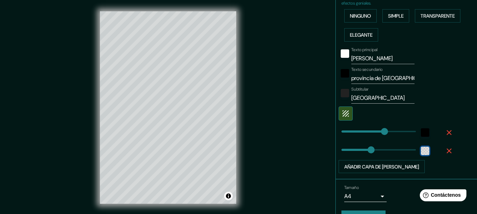
click at [421, 153] on div "color-AE6D6D00" at bounding box center [425, 151] width 8 height 8
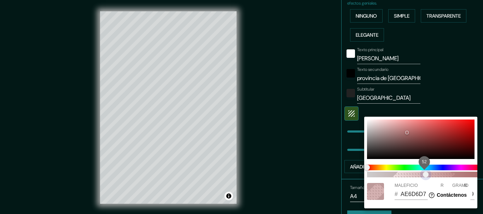
drag, startPoint x: 384, startPoint y: 176, endPoint x: 427, endPoint y: 174, distance: 43.1
click at [427, 174] on span "52" at bounding box center [423, 175] width 113 height 6
click at [427, 174] on span "52" at bounding box center [426, 175] width 6 height 6
click at [438, 104] on div at bounding box center [241, 107] width 483 height 214
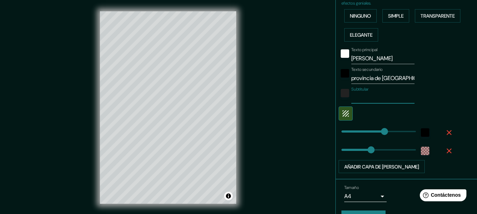
click at [445, 130] on icon "button" at bounding box center [449, 133] width 8 height 8
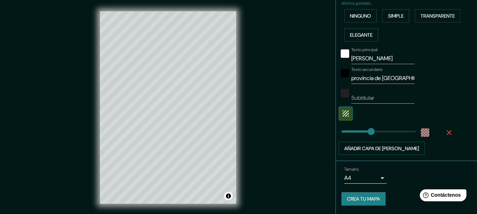
click at [445, 143] on div "Añadir capa de [PERSON_NAME]" at bounding box center [397, 148] width 116 height 13
click at [446, 135] on icon "button" at bounding box center [449, 133] width 8 height 8
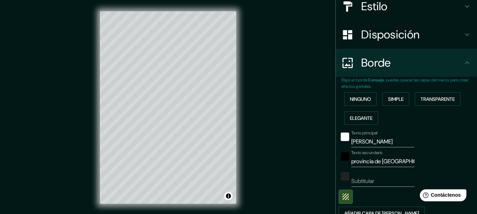
scroll to position [82, 0]
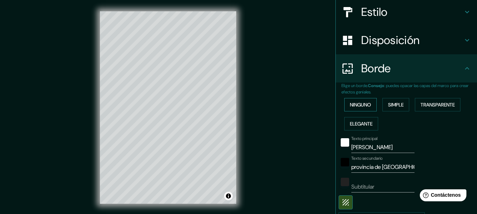
click at [364, 106] on font "Ninguno" at bounding box center [360, 105] width 21 height 6
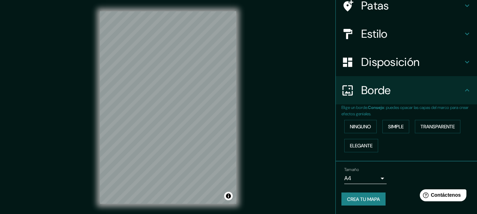
scroll to position [60, 0]
click at [393, 130] on font "Simple" at bounding box center [396, 127] width 16 height 6
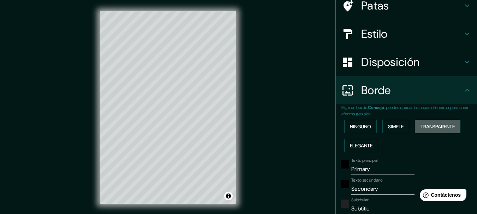
click at [437, 130] on font "Transparente" at bounding box center [438, 127] width 34 height 6
click at [366, 143] on font "Elegante" at bounding box center [361, 146] width 23 height 6
click at [399, 131] on font "Simple" at bounding box center [396, 126] width 16 height 9
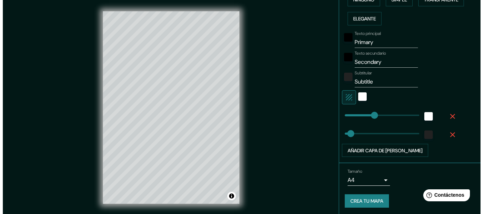
scroll to position [189, 0]
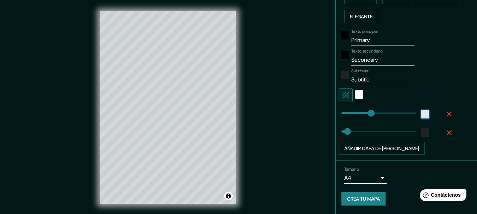
click at [422, 117] on div "blanco" at bounding box center [425, 114] width 8 height 8
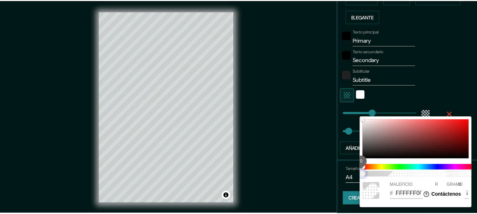
scroll to position [0, 6]
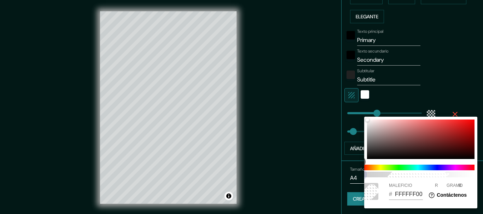
drag, startPoint x: 372, startPoint y: 176, endPoint x: 360, endPoint y: 176, distance: 12.0
click at [360, 176] on div "0 MALEFICIO # FFFFFF00 R 255 GRAMO 255 B 255" at bounding box center [241, 107] width 483 height 214
click at [438, 94] on div at bounding box center [241, 107] width 483 height 214
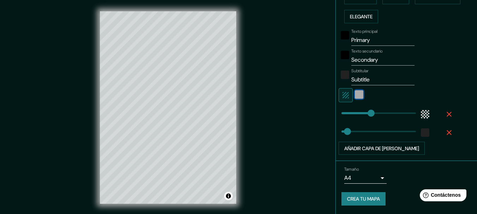
click at [355, 94] on div "blanco" at bounding box center [359, 94] width 8 height 8
click at [355, 98] on div "blanco" at bounding box center [359, 94] width 8 height 8
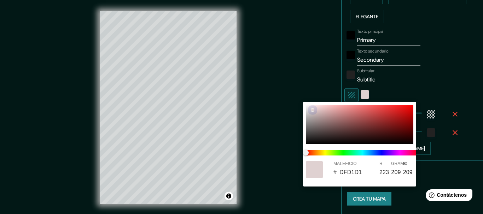
drag, startPoint x: 314, startPoint y: 110, endPoint x: 299, endPoint y: 101, distance: 17.6
click at [299, 101] on div "MALEFICIO # DFD1D1 R 223 GRAMO 209 B 209" at bounding box center [241, 107] width 483 height 214
click at [321, 110] on div at bounding box center [359, 125] width 107 height 40
click at [328, 107] on div at bounding box center [359, 125] width 107 height 40
click at [402, 153] on span at bounding box center [362, 153] width 113 height 6
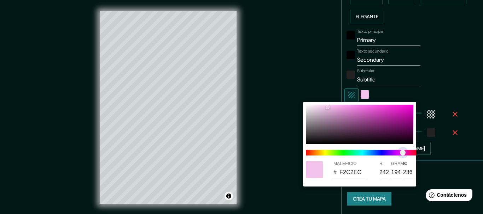
click at [400, 155] on span "control deslizante de color" at bounding box center [403, 153] width 6 height 6
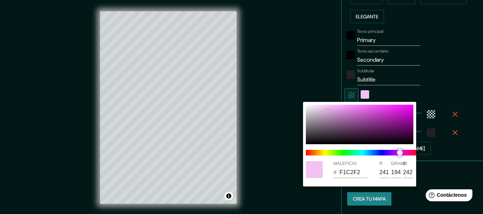
click at [402, 153] on span "control deslizante de color" at bounding box center [400, 153] width 6 height 6
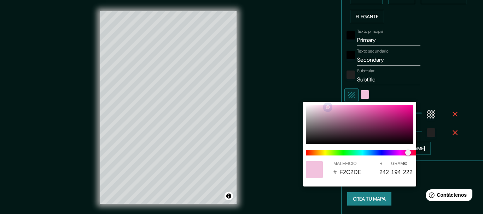
click at [339, 107] on div at bounding box center [359, 125] width 107 height 40
click at [393, 92] on div at bounding box center [241, 107] width 483 height 214
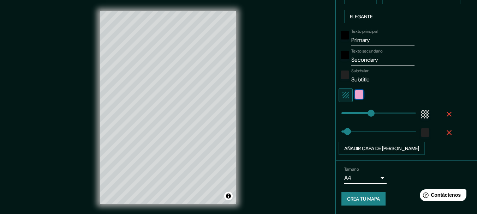
scroll to position [119, 0]
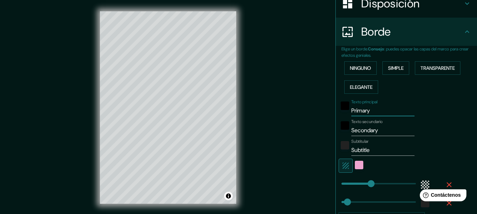
drag, startPoint x: 366, startPoint y: 111, endPoint x: 345, endPoint y: 110, distance: 21.2
click at [345, 110] on div "Texto principal Primary" at bounding box center [397, 108] width 116 height 17
click at [416, 112] on div "Texto principal [PERSON_NAME]" at bounding box center [397, 108] width 116 height 17
click at [341, 109] on div "negro" at bounding box center [345, 106] width 8 height 8
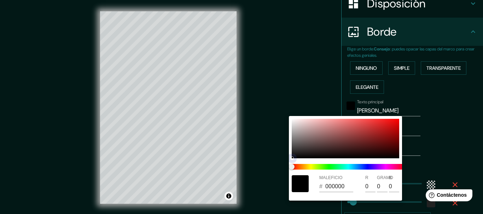
click at [292, 122] on div at bounding box center [345, 139] width 107 height 40
drag, startPoint x: 292, startPoint y: 122, endPoint x: 286, endPoint y: 118, distance: 6.6
click at [286, 118] on div "MALEFICIO # F6F6F6 R 246 GRAMO 246 B 246" at bounding box center [241, 107] width 483 height 214
click at [399, 99] on div at bounding box center [241, 107] width 483 height 214
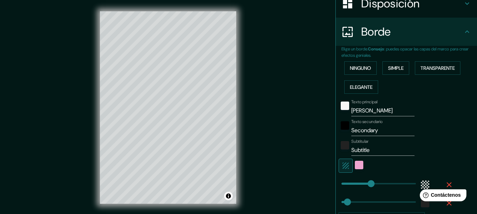
click at [378, 129] on input "Secondary" at bounding box center [383, 130] width 63 height 11
drag, startPoint x: 376, startPoint y: 131, endPoint x: 342, endPoint y: 131, distance: 34.6
click at [342, 131] on div "Texto secundario Secondary" at bounding box center [397, 127] width 116 height 17
click at [342, 131] on div at bounding box center [345, 127] width 13 height 17
click at [363, 129] on input "Secondary" at bounding box center [383, 130] width 63 height 11
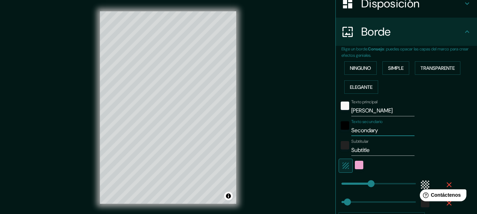
drag, startPoint x: 378, startPoint y: 131, endPoint x: 345, endPoint y: 130, distance: 32.5
click at [345, 130] on div "Texto secundario Secondary" at bounding box center [397, 127] width 116 height 17
click at [375, 153] on input "Subtitle" at bounding box center [383, 150] width 63 height 11
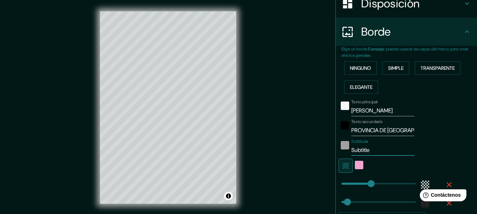
drag, startPoint x: 353, startPoint y: 148, endPoint x: 343, endPoint y: 148, distance: 9.9
click at [343, 148] on div "Subtitular Subtitle" at bounding box center [397, 147] width 116 height 17
click at [343, 148] on div "color-222222" at bounding box center [345, 145] width 8 height 8
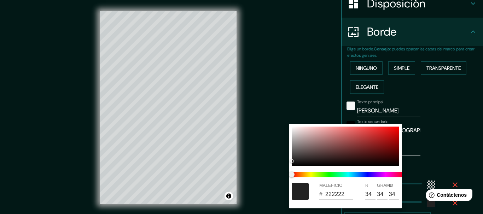
click at [442, 148] on div at bounding box center [241, 107] width 483 height 214
click at [442, 148] on div "MALEFICIO # 222222 R 34 GRAMO 34 B 34" at bounding box center [241, 107] width 483 height 214
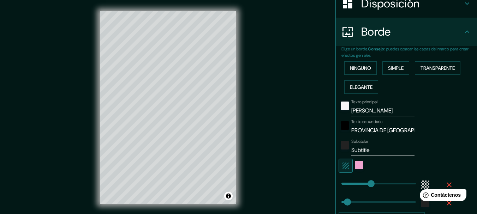
click at [368, 149] on input "Subtitle" at bounding box center [383, 150] width 63 height 11
drag, startPoint x: 357, startPoint y: 149, endPoint x: 341, endPoint y: 150, distance: 16.3
click at [341, 150] on div "Subtitular Subtitle" at bounding box center [397, 147] width 116 height 17
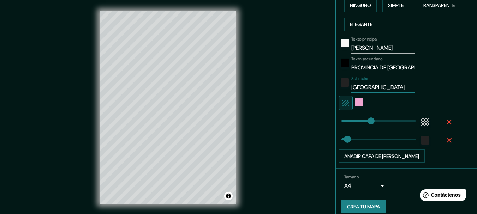
scroll to position [189, 0]
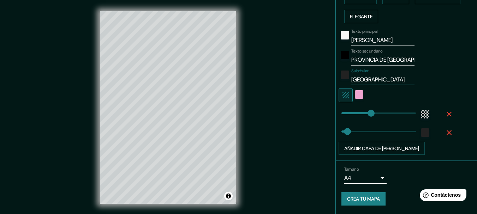
click at [372, 198] on font "Crea tu mapa" at bounding box center [363, 199] width 33 height 6
click at [372, 199] on font "Crea tu mapa" at bounding box center [363, 199] width 33 height 6
click at [372, 199] on div "Crea tu mapa" at bounding box center [407, 199] width 130 height 13
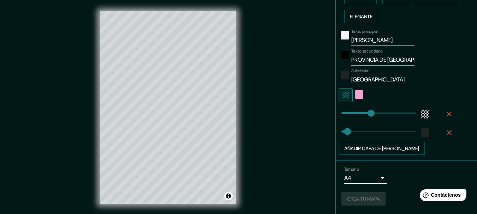
click at [372, 199] on div "Crea tu mapa" at bounding box center [407, 199] width 130 height 13
